Goal: Communication & Community: Answer question/provide support

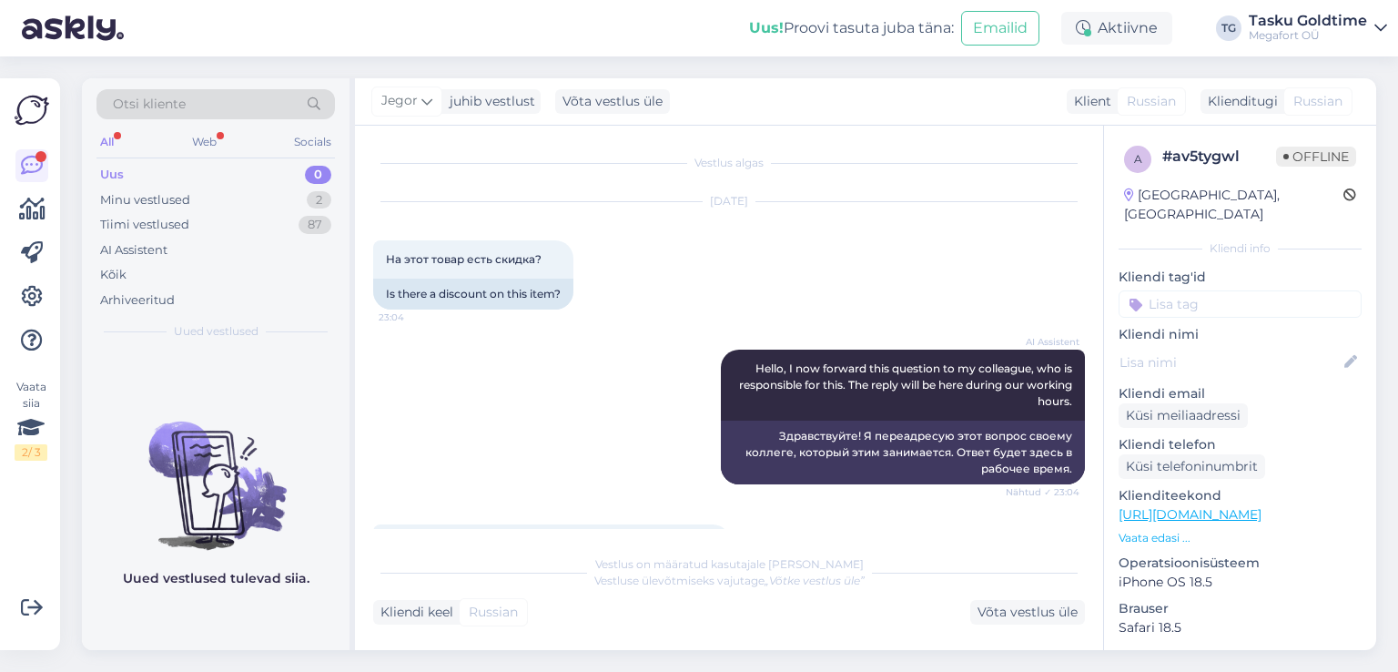
scroll to position [346, 0]
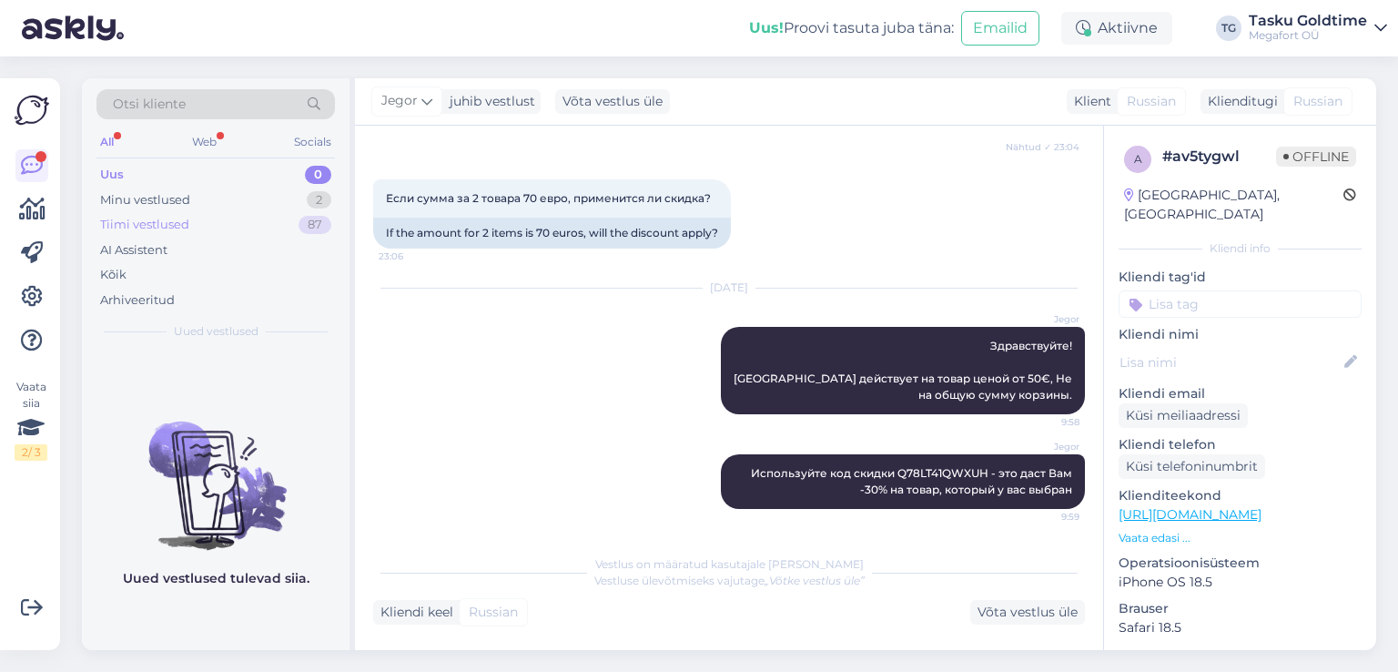
click at [300, 226] on div "87" at bounding box center [315, 225] width 33 height 18
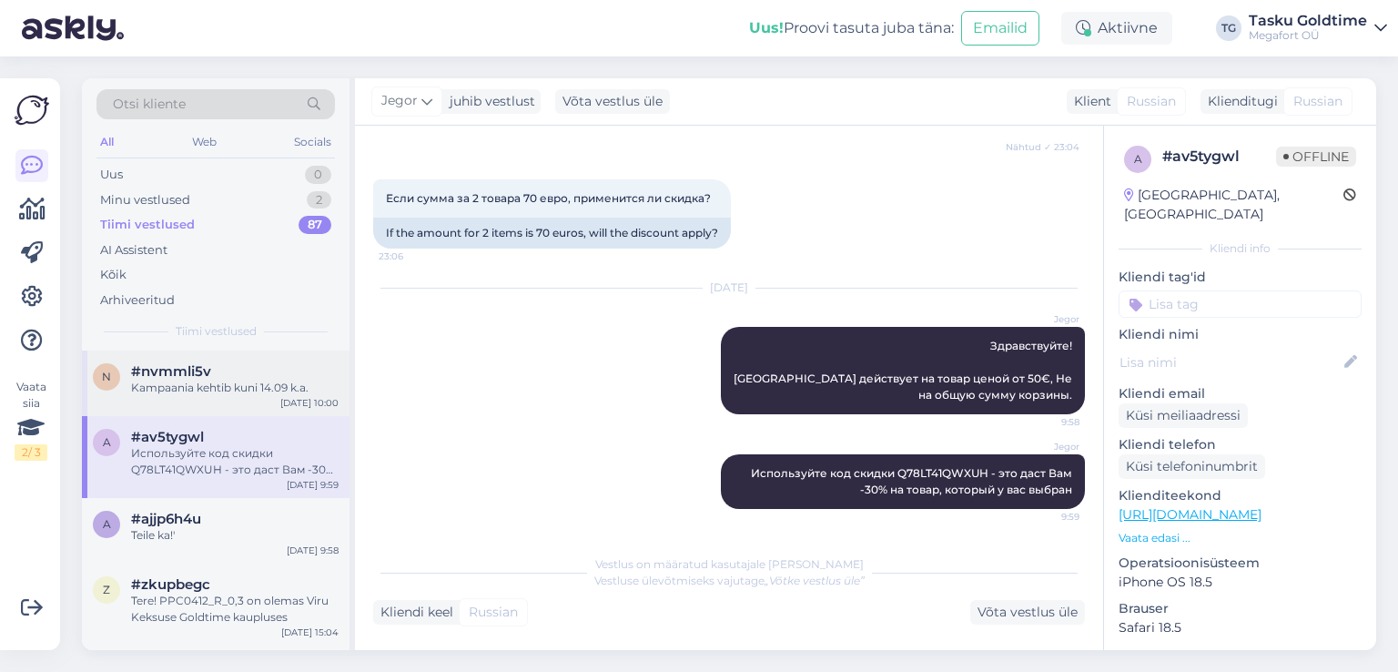
click at [285, 385] on div "Kampaania kehtib kuni 14.09 k.a." at bounding box center [235, 388] width 208 height 16
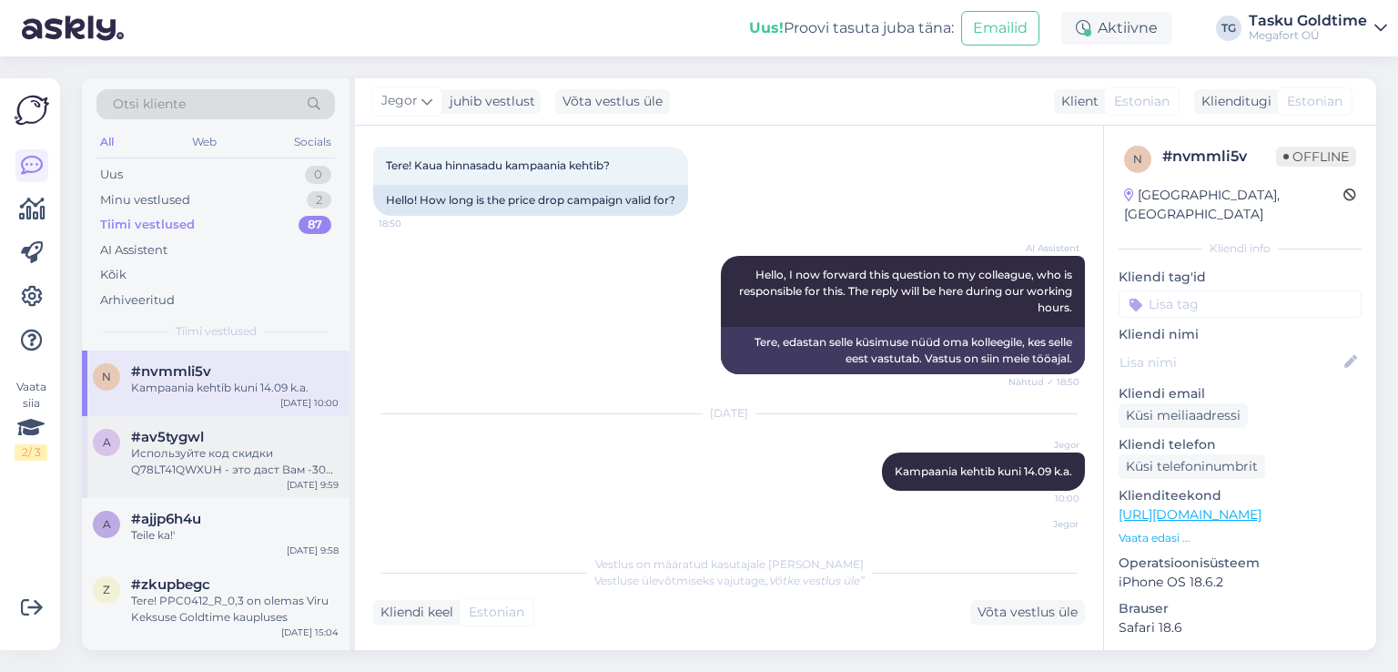
scroll to position [207, 0]
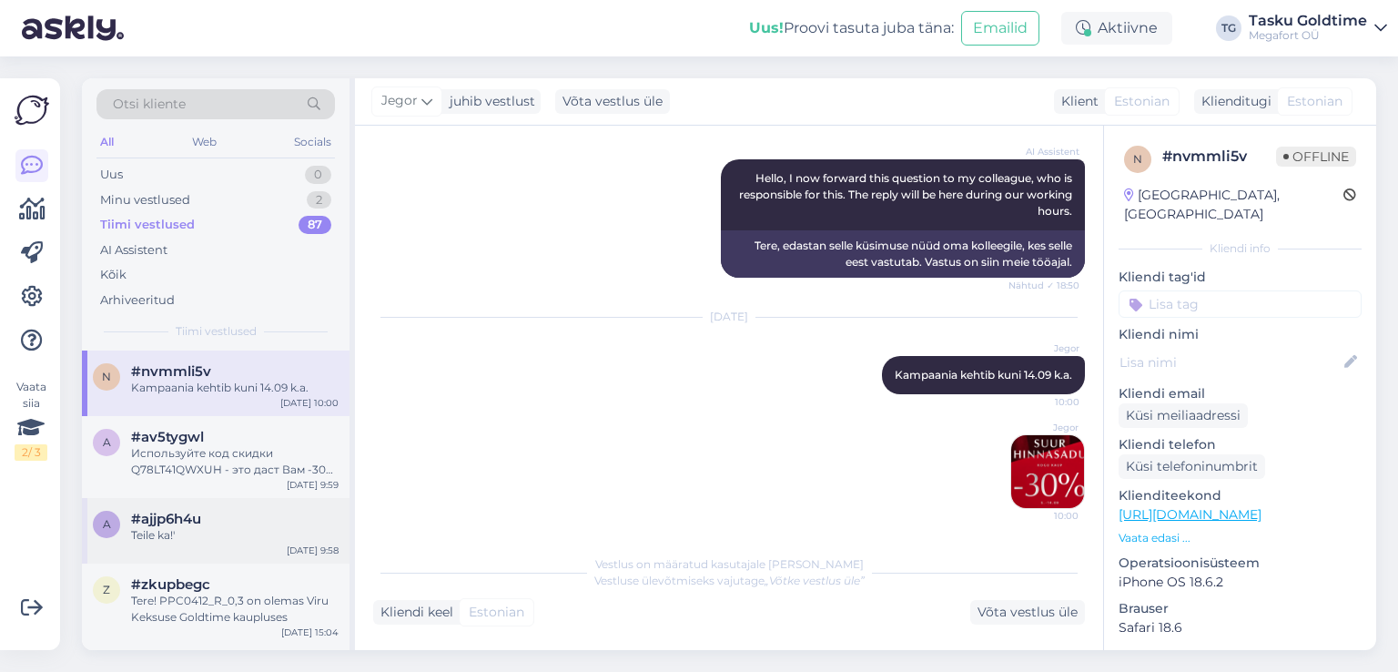
click at [251, 551] on div "a #ajjp6h4u Teile ka!' [DATE] 9:58" at bounding box center [216, 531] width 268 height 66
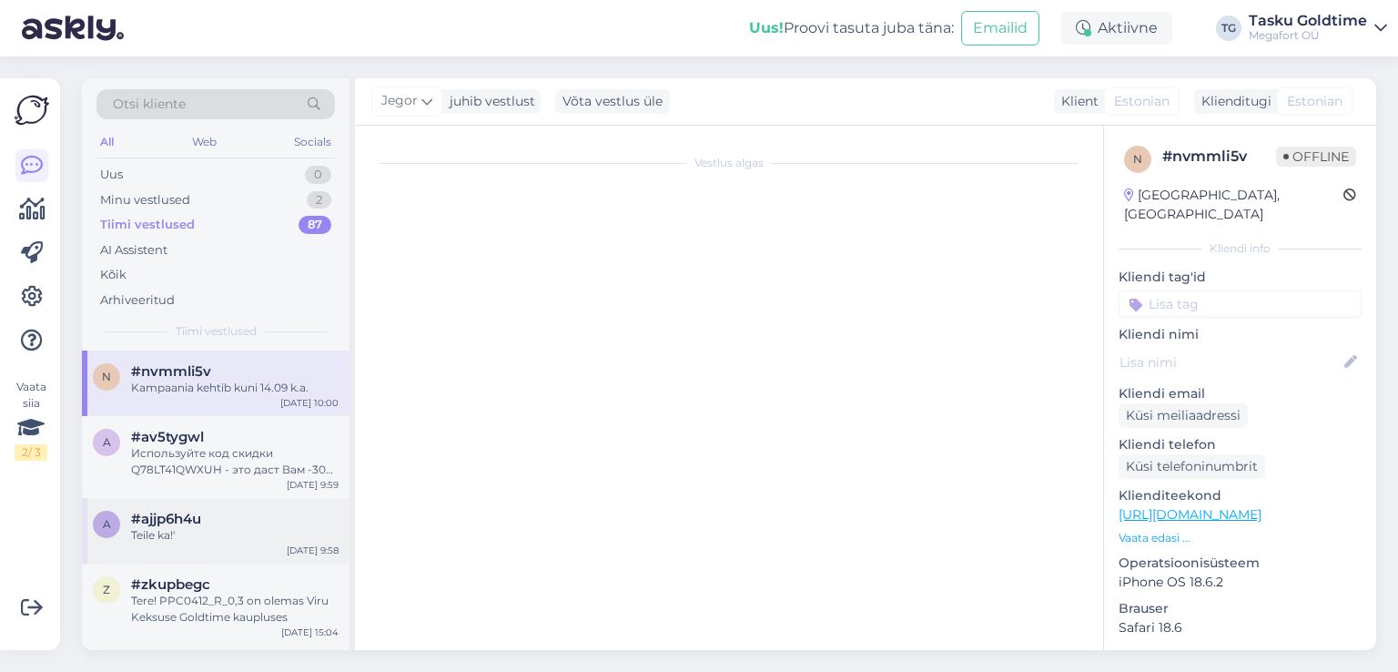
scroll to position [0, 0]
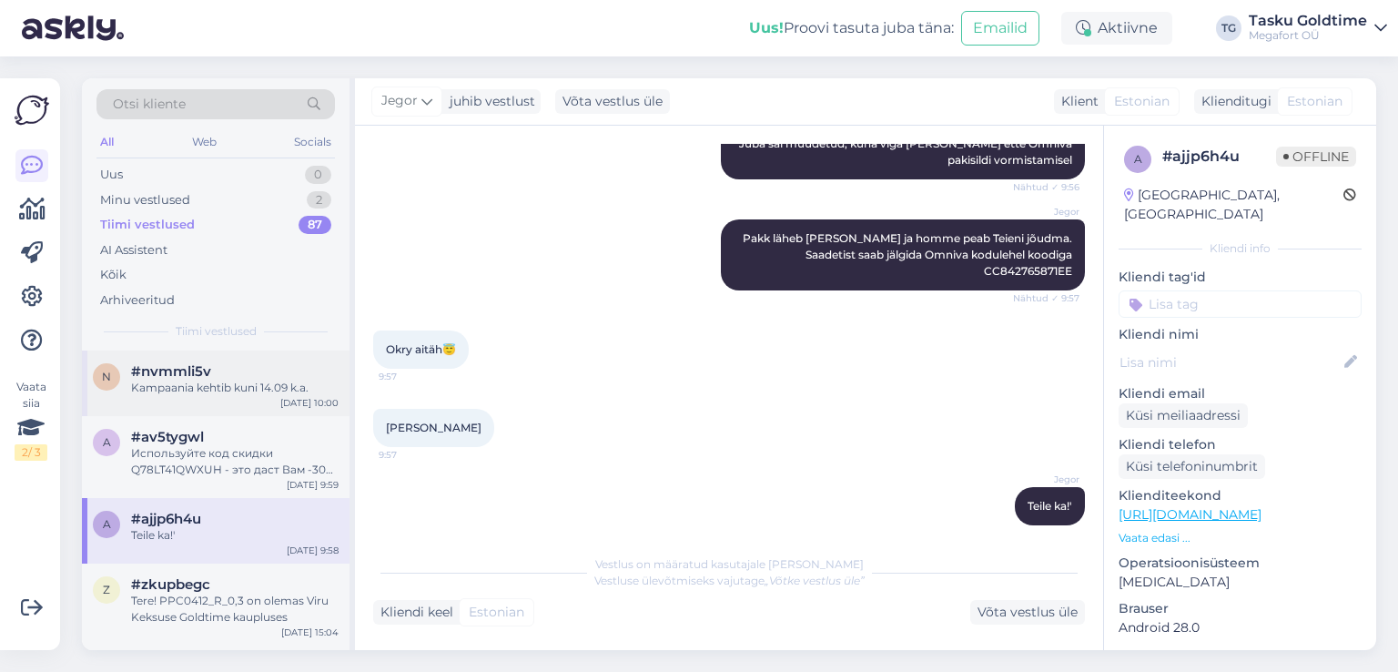
click at [215, 381] on div "Kampaania kehtib kuni 14.09 k.a." at bounding box center [235, 388] width 208 height 16
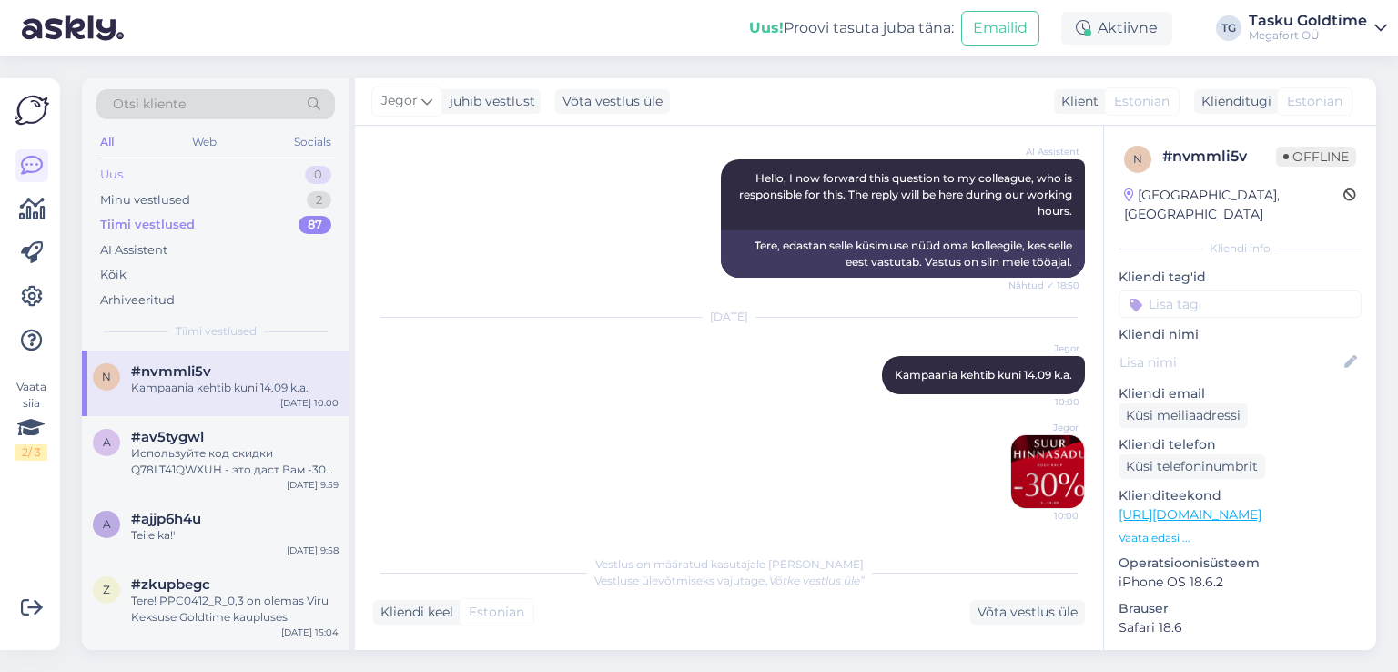
click at [228, 170] on div "Uus 0" at bounding box center [216, 174] width 239 height 25
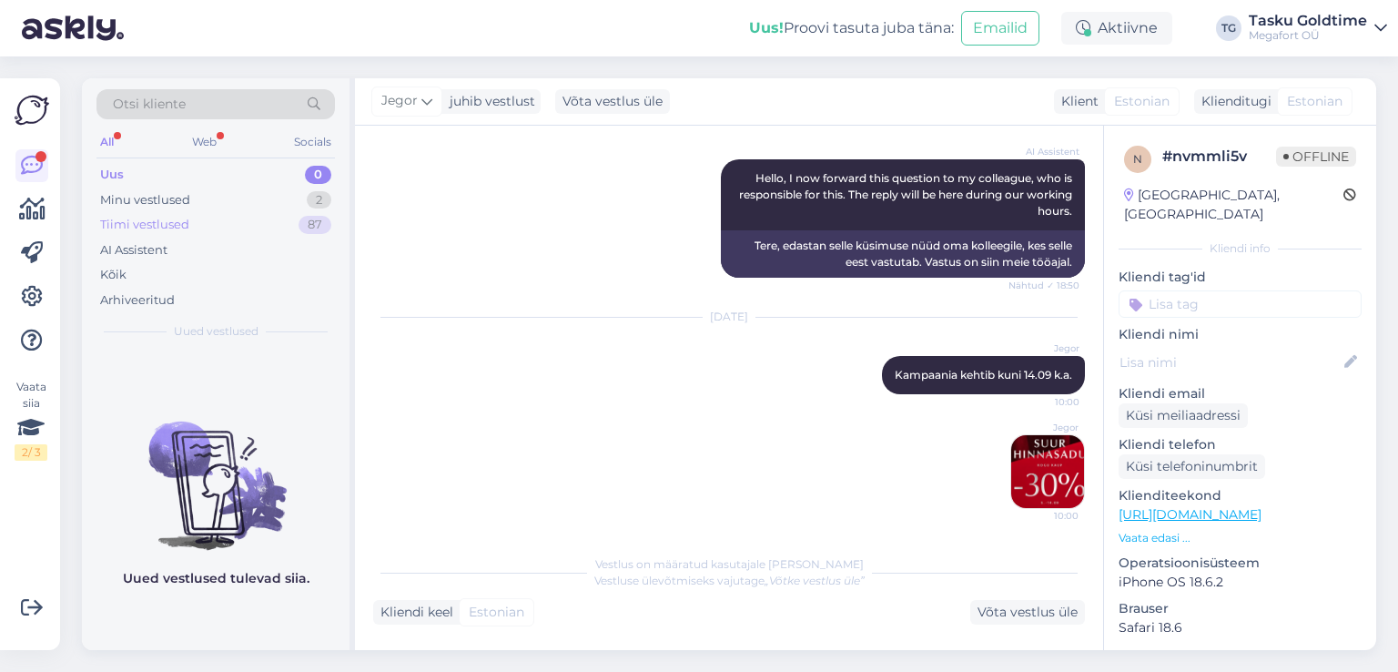
click at [251, 219] on div "Tiimi vestlused 87" at bounding box center [216, 224] width 239 height 25
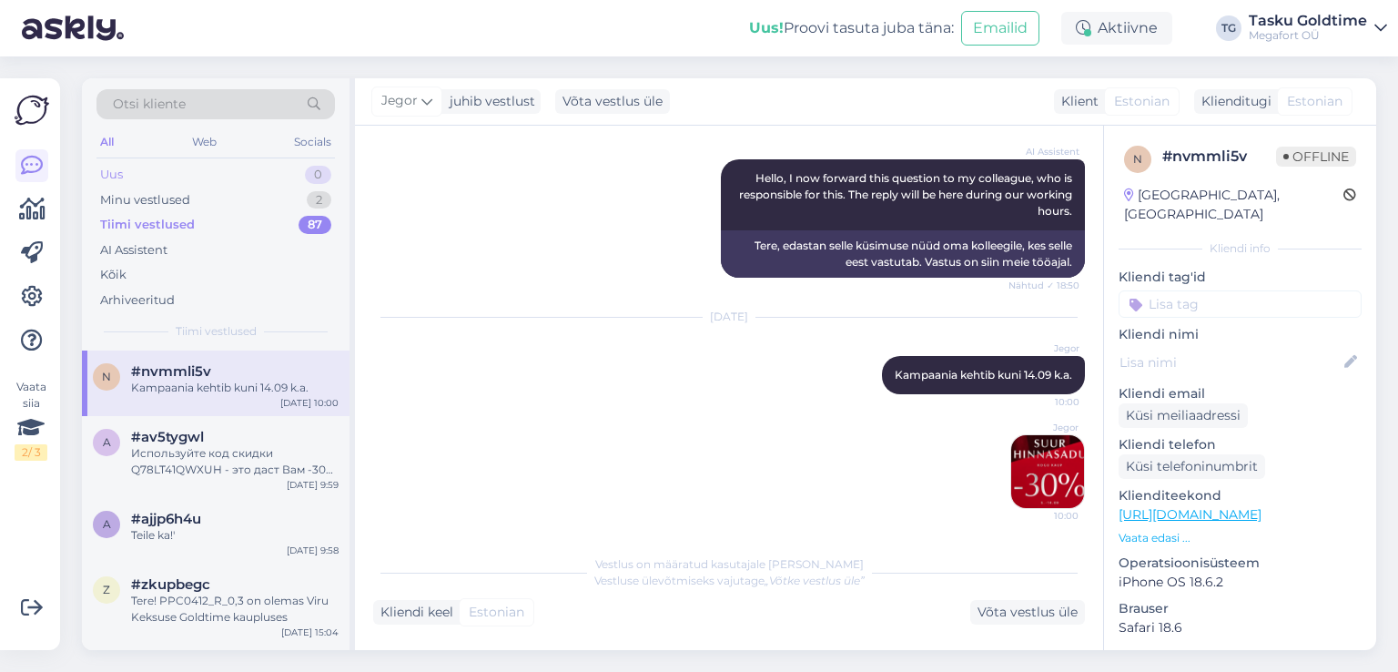
click at [269, 178] on div "Uus 0" at bounding box center [216, 174] width 239 height 25
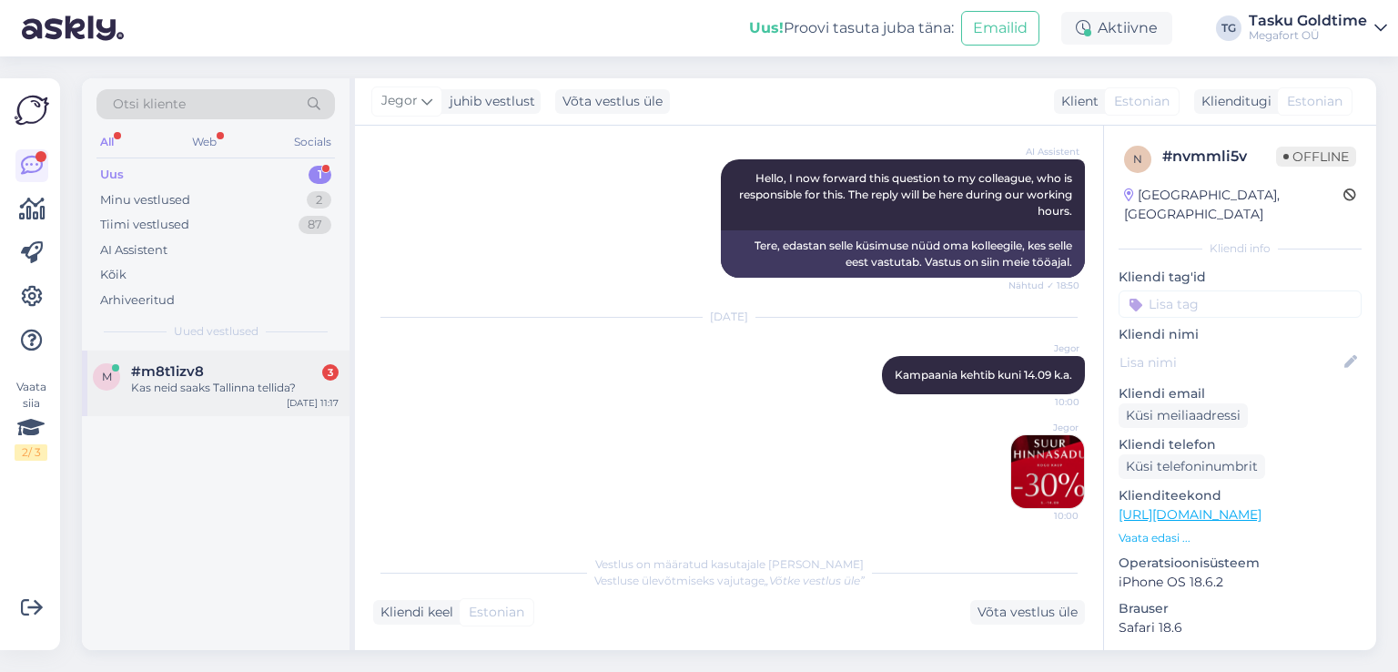
click at [226, 358] on div "m #m8t1izv8 3 Kas neid saaks Tallinna tellida? [DATE] 11:17" at bounding box center [216, 384] width 268 height 66
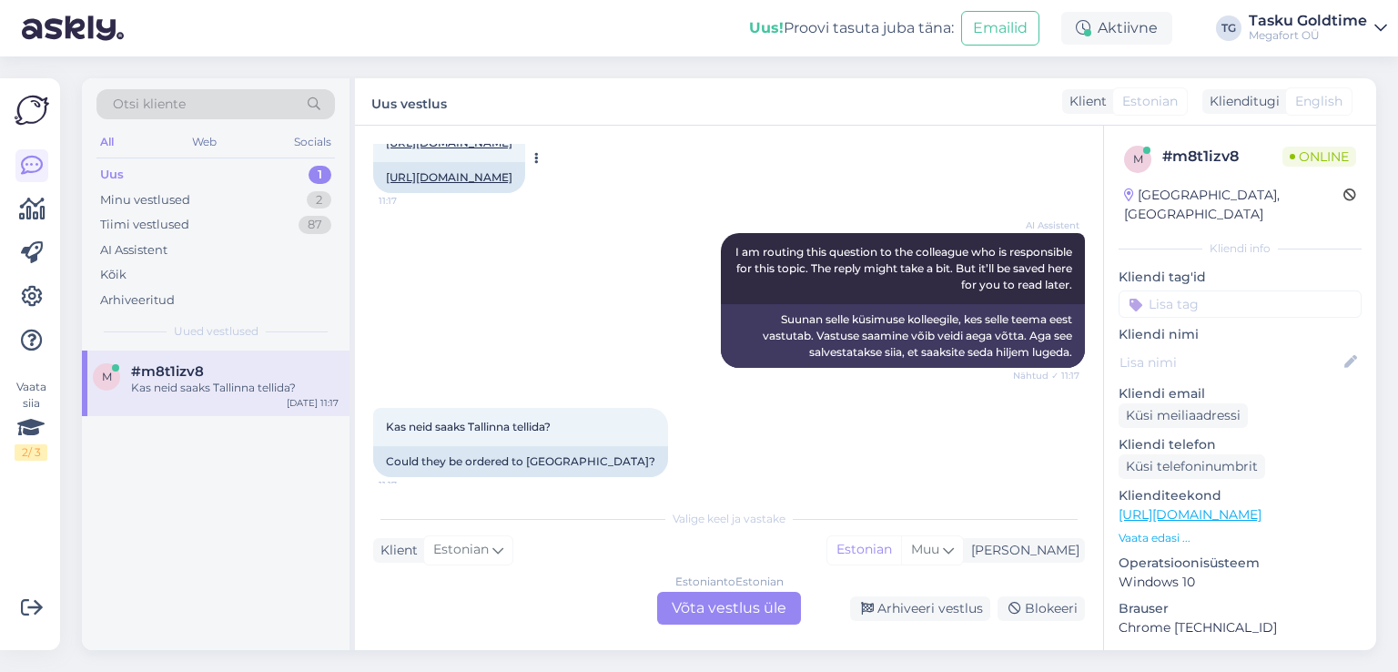
scroll to position [524, 0]
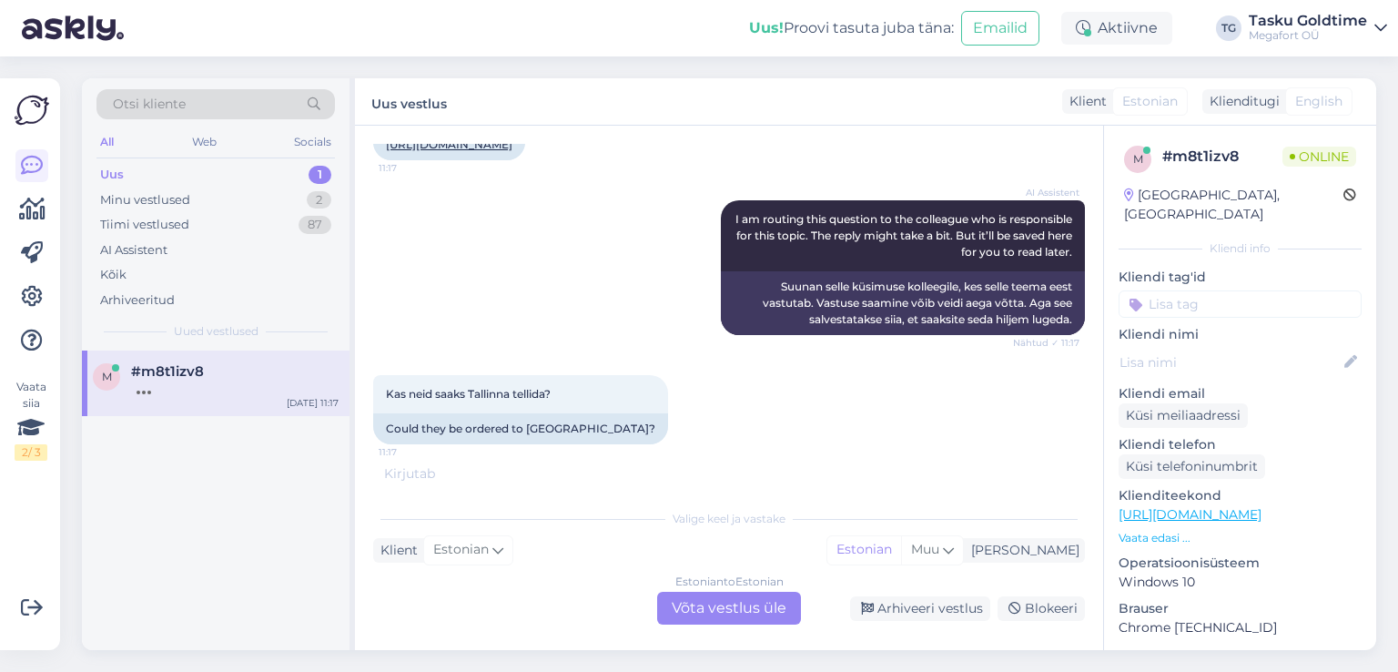
click at [595, 274] on div "AI Assistent I am routing this question to the colleague who is responsible for…" at bounding box center [729, 267] width 712 height 175
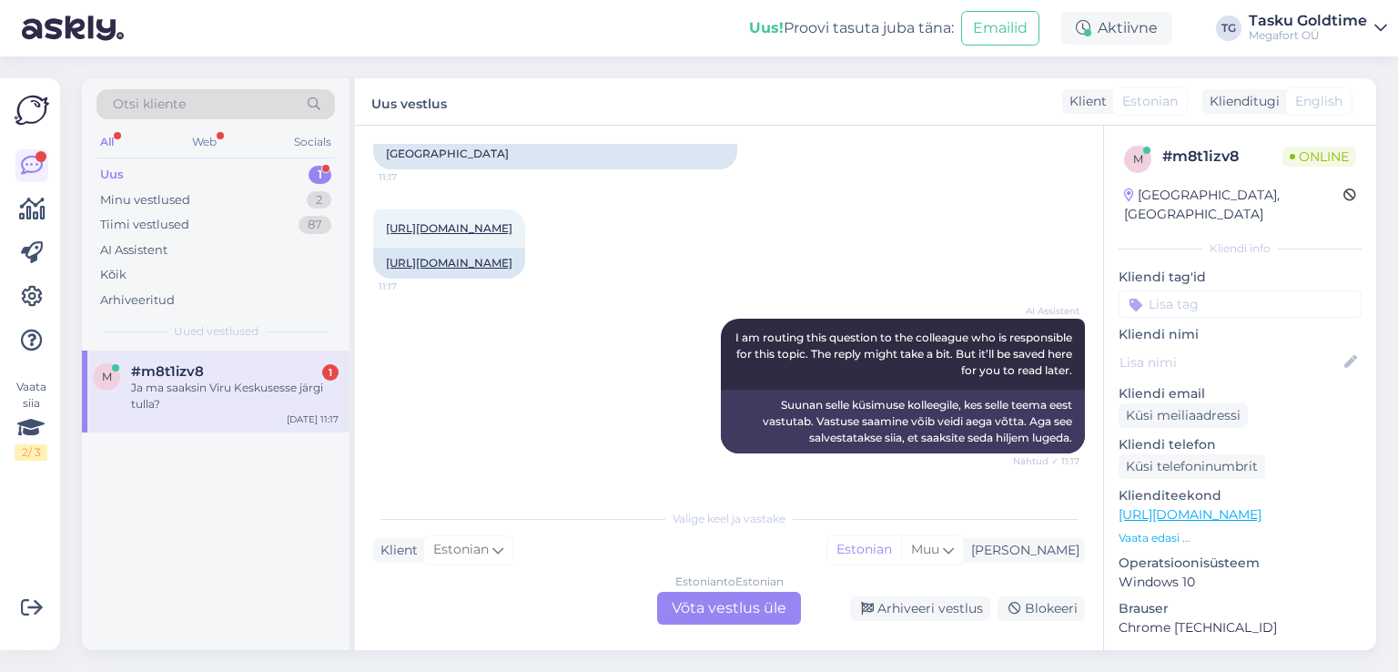
scroll to position [360, 0]
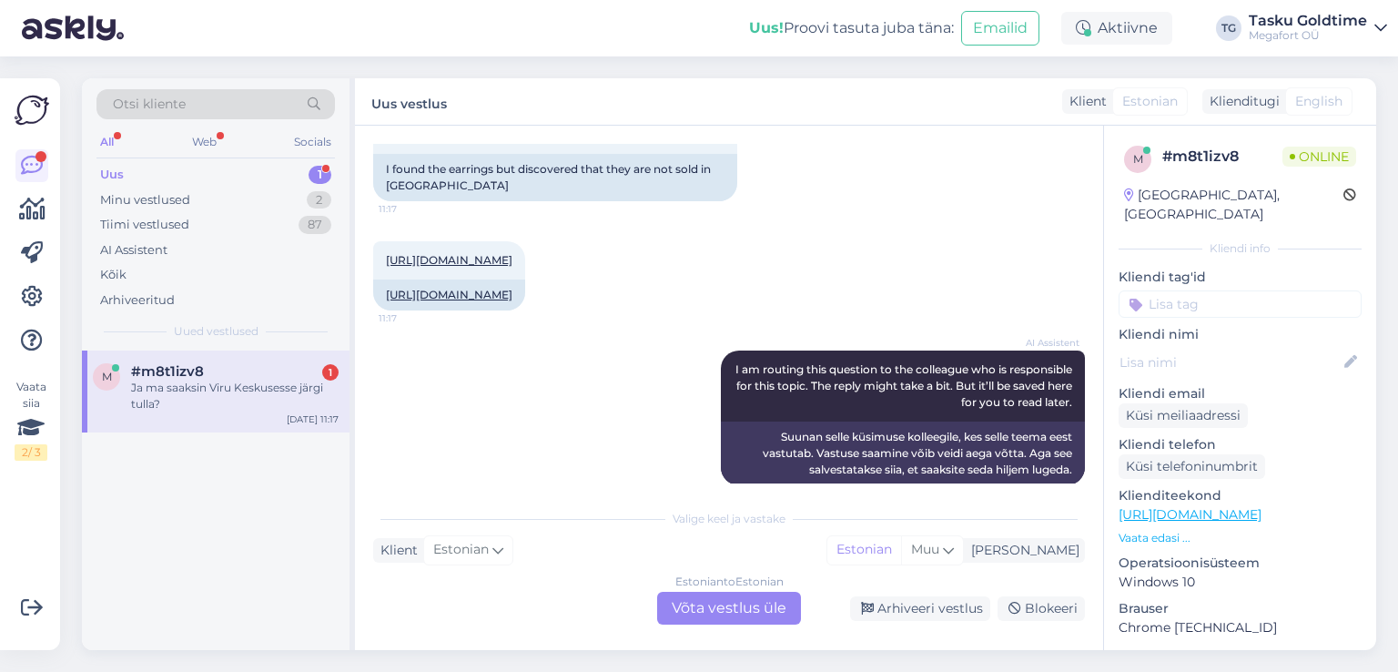
click at [316, 177] on div "1" at bounding box center [320, 175] width 23 height 18
click at [310, 395] on div "Ja ma saaksin Viru Keskusesse järgi tulla?" at bounding box center [235, 396] width 208 height 33
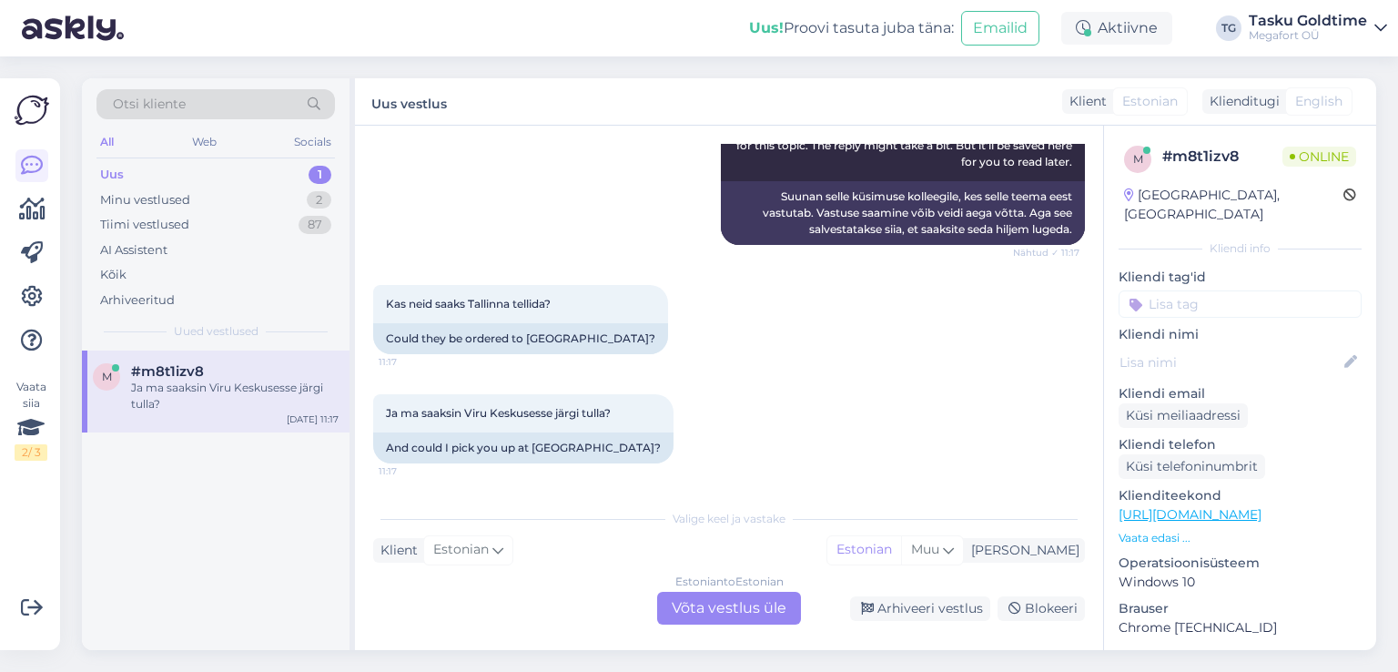
click at [298, 179] on div "Uus 1" at bounding box center [216, 174] width 239 height 25
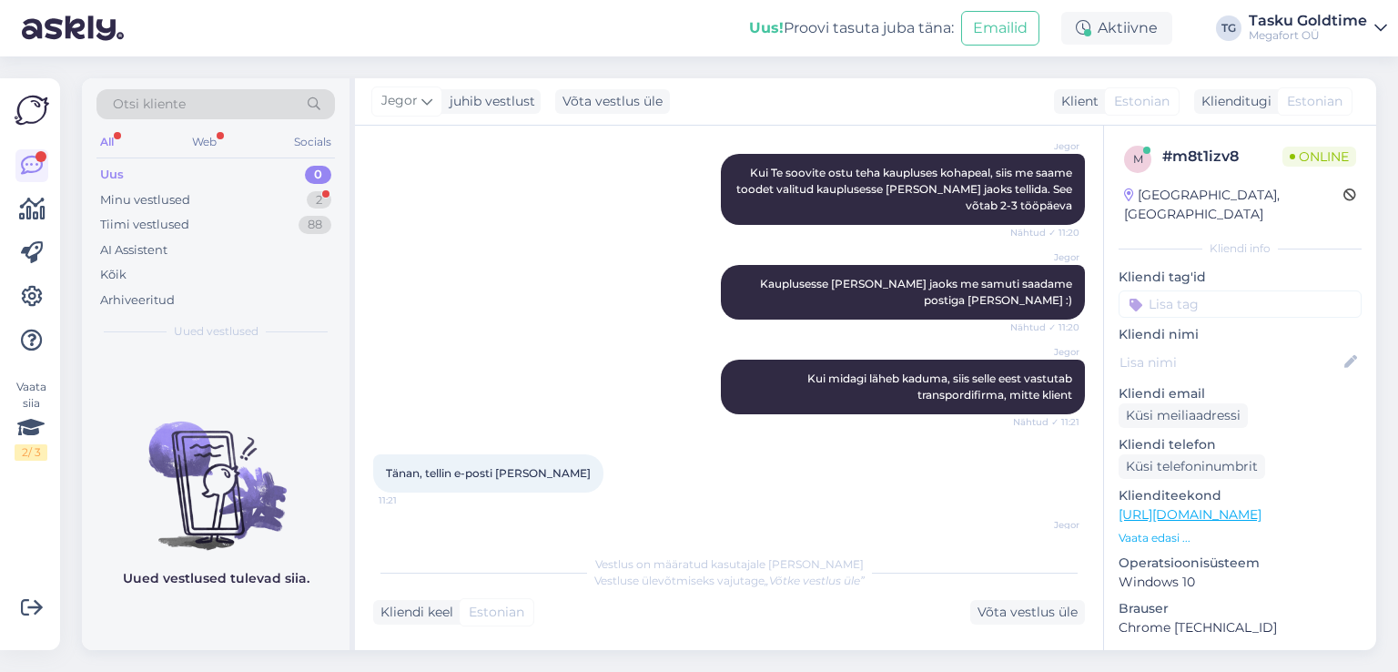
scroll to position [1723, 0]
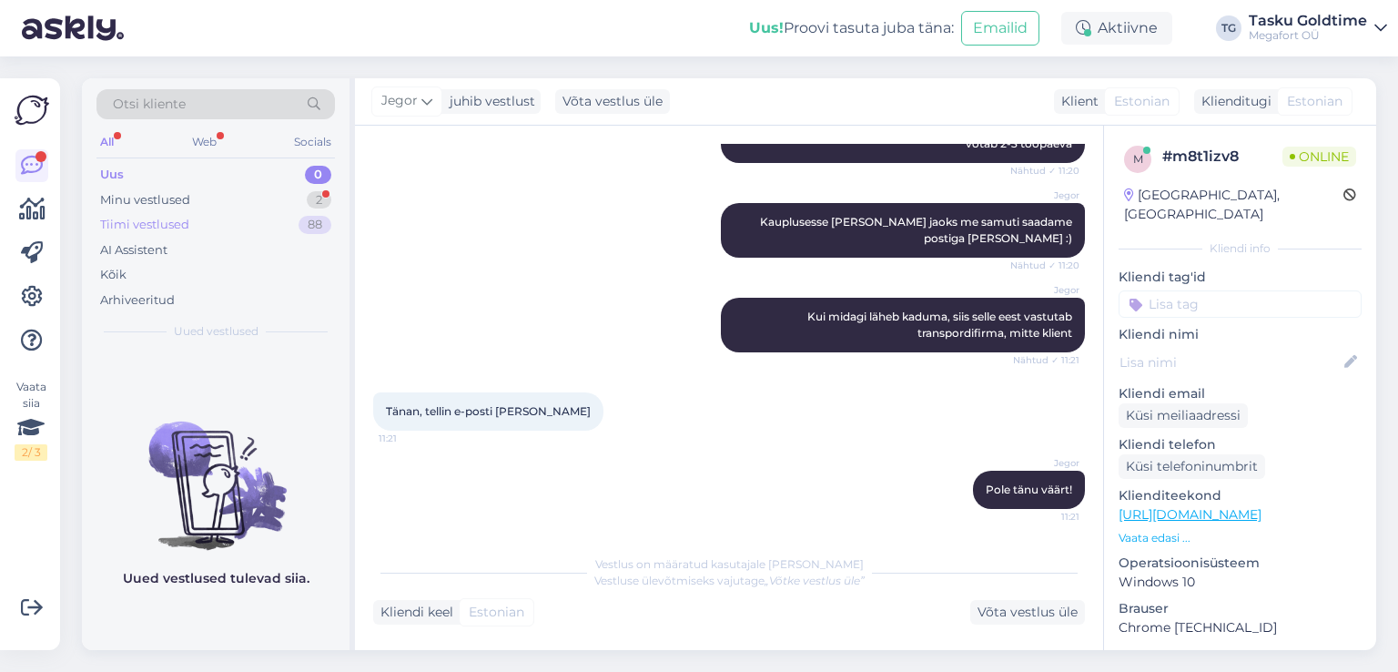
click at [324, 217] on div "88" at bounding box center [315, 225] width 33 height 18
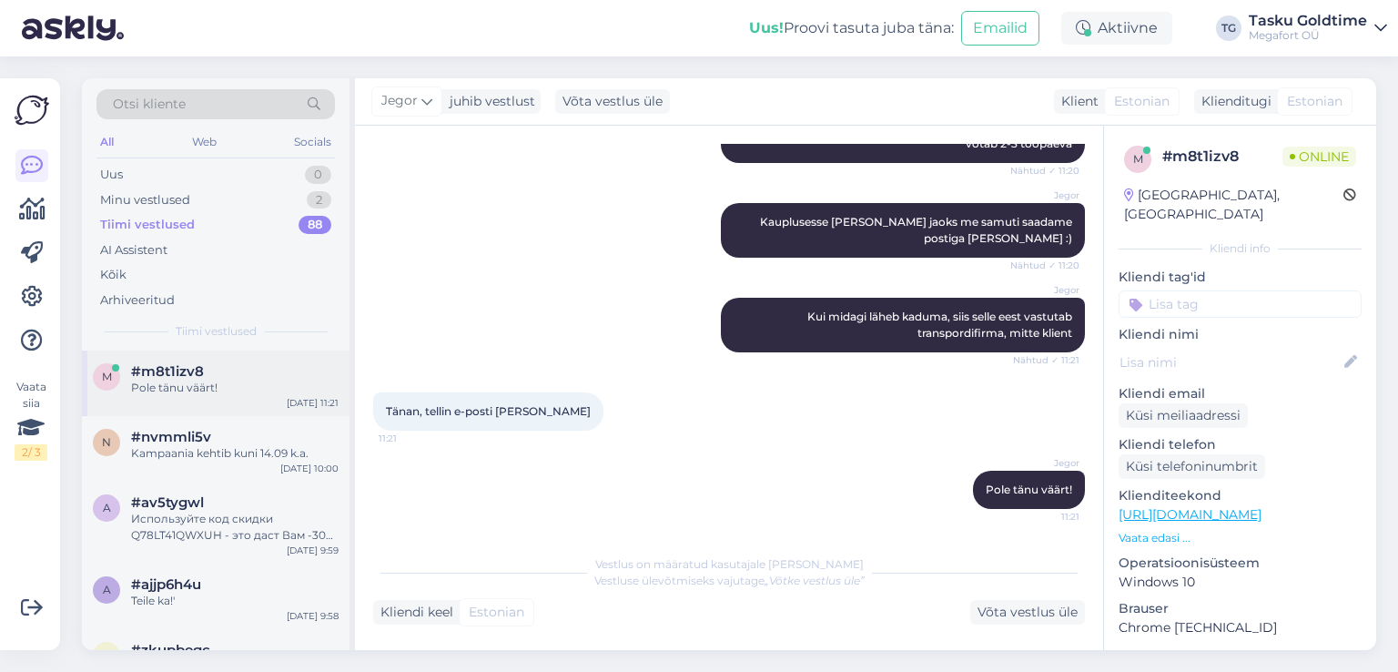
click at [291, 357] on div "m #m8t1izv8 Pole tänu väärt! [DATE] 11:21" at bounding box center [216, 384] width 268 height 66
click at [258, 383] on div "Pole tänu väärt!" at bounding box center [235, 388] width 208 height 16
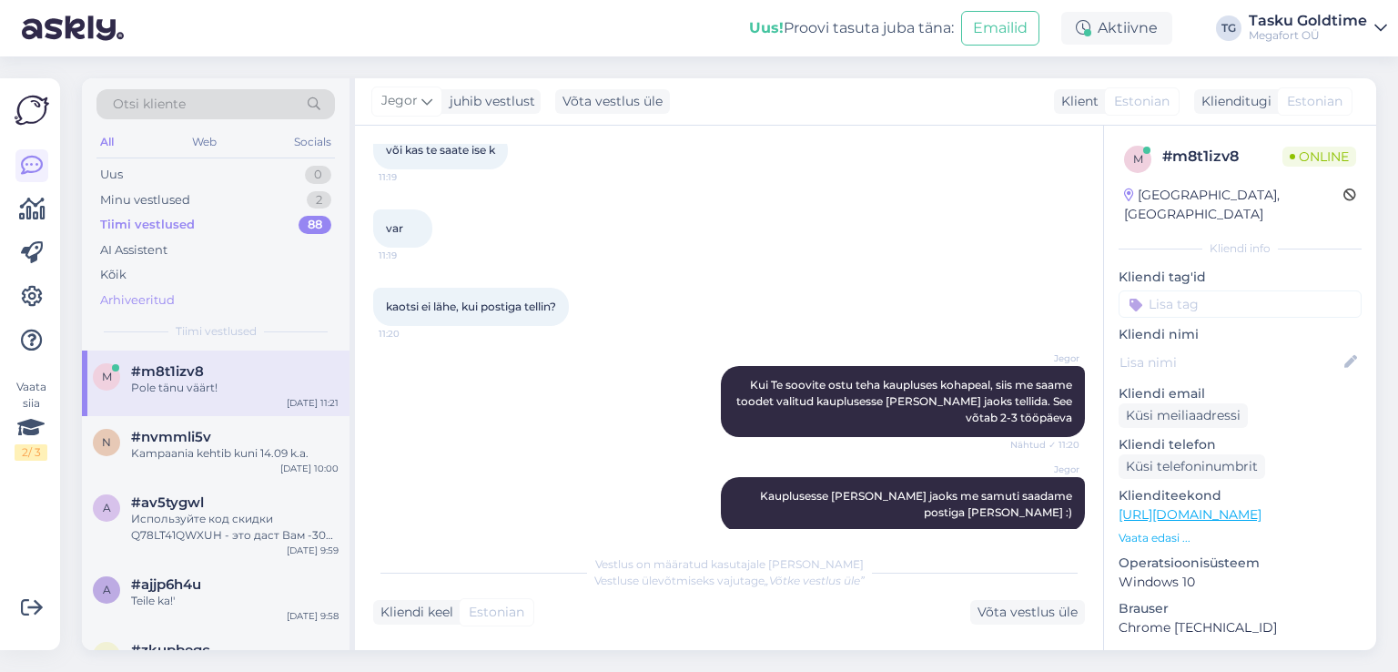
scroll to position [1722, 0]
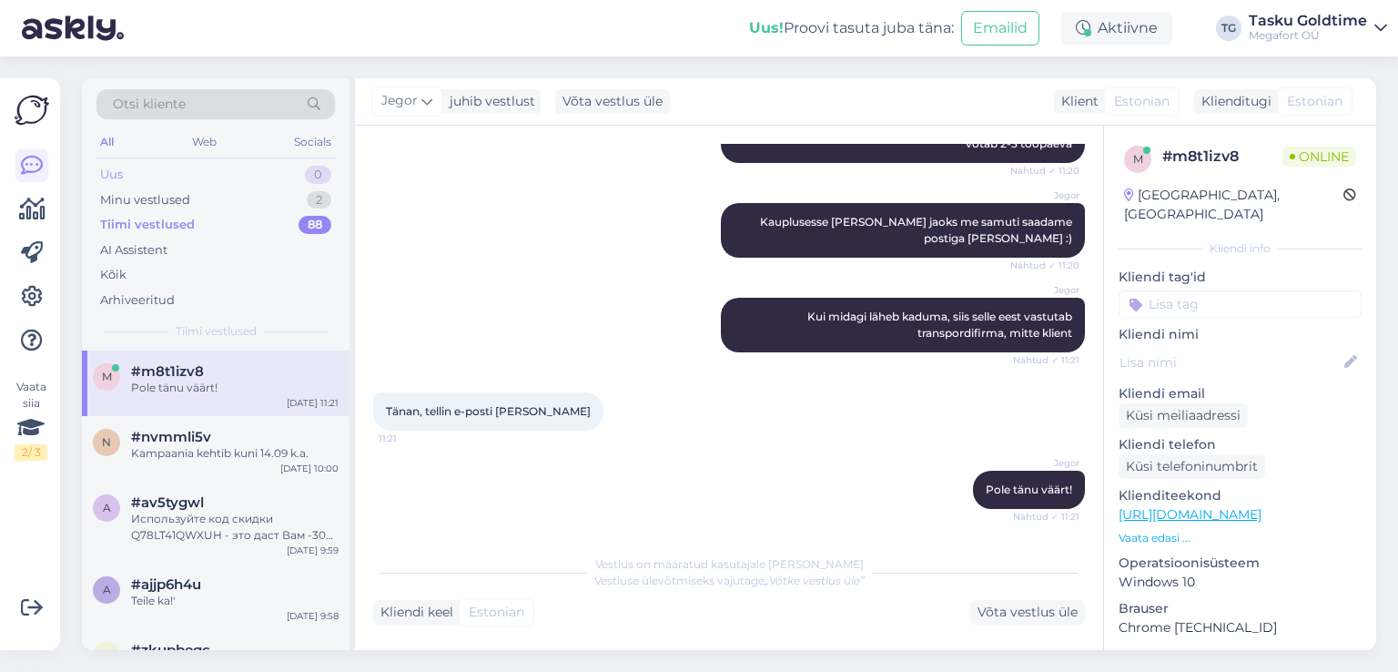
click at [278, 179] on div "Uus 0" at bounding box center [216, 174] width 239 height 25
